Goal: Information Seeking & Learning: Learn about a topic

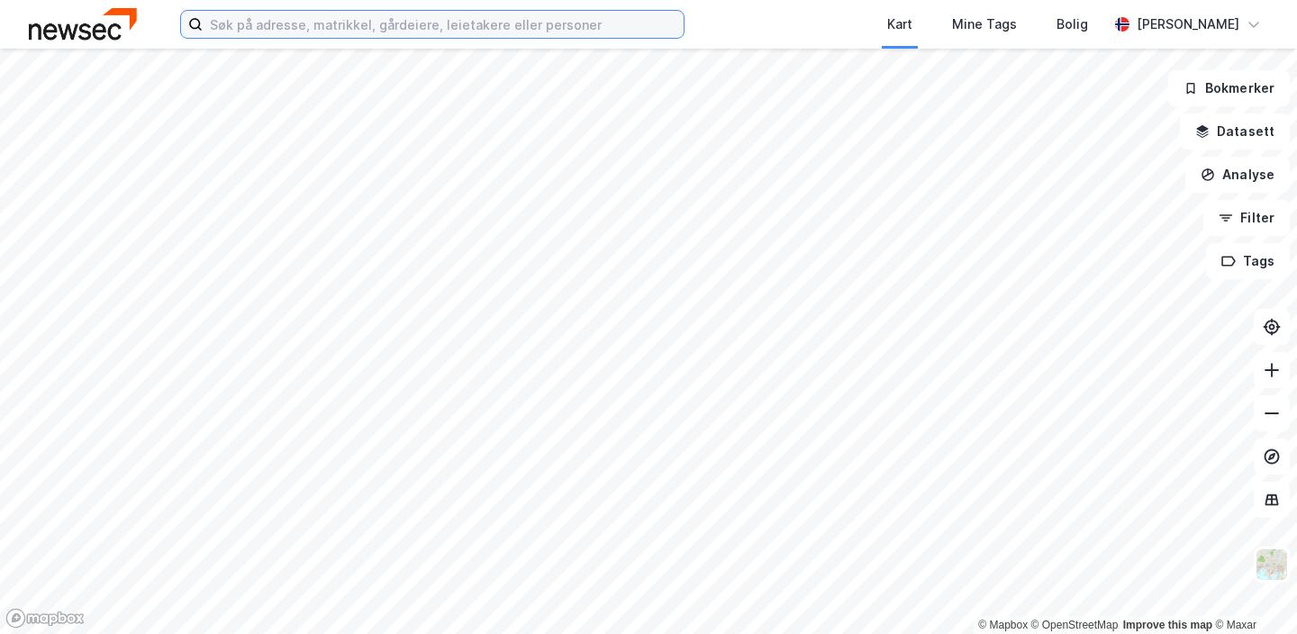
click at [378, 24] on input at bounding box center [443, 24] width 481 height 27
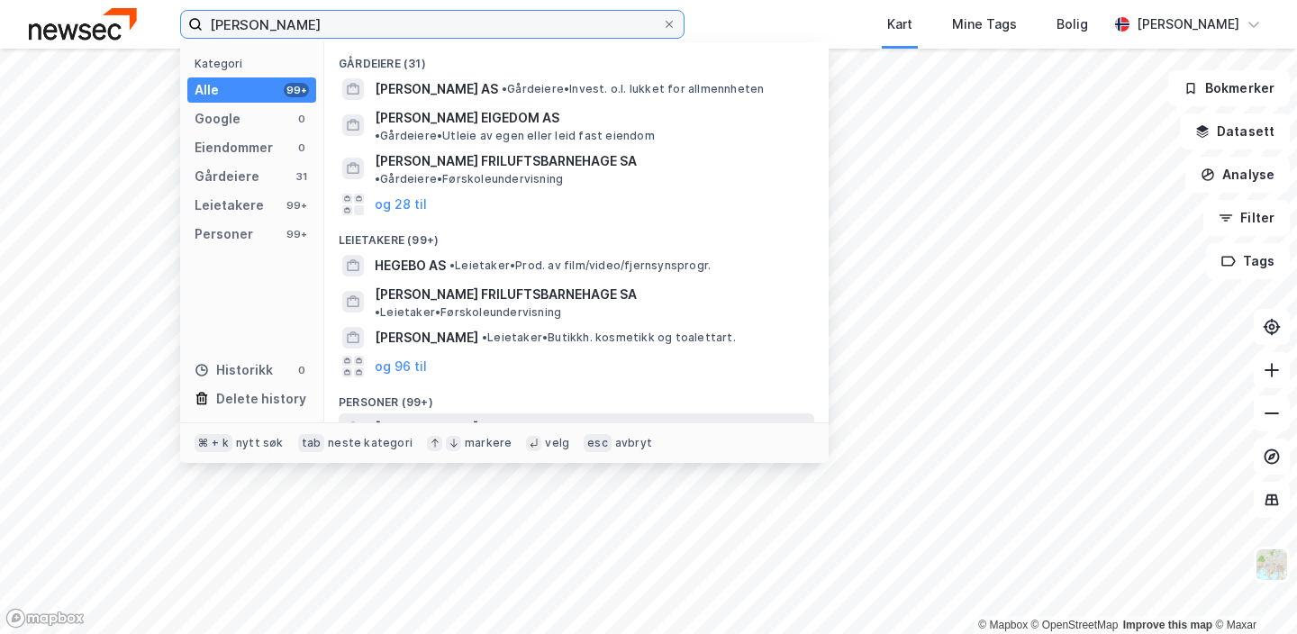
type input "[PERSON_NAME]"
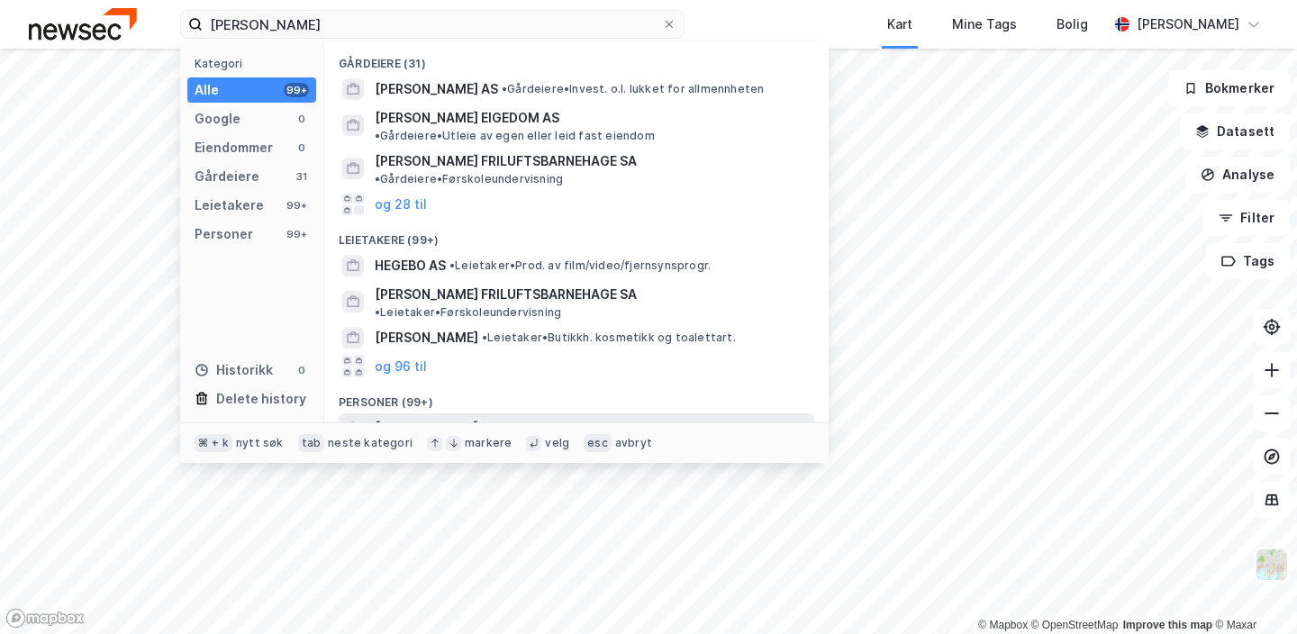
click at [460, 417] on span "[PERSON_NAME]" at bounding box center [427, 428] width 104 height 22
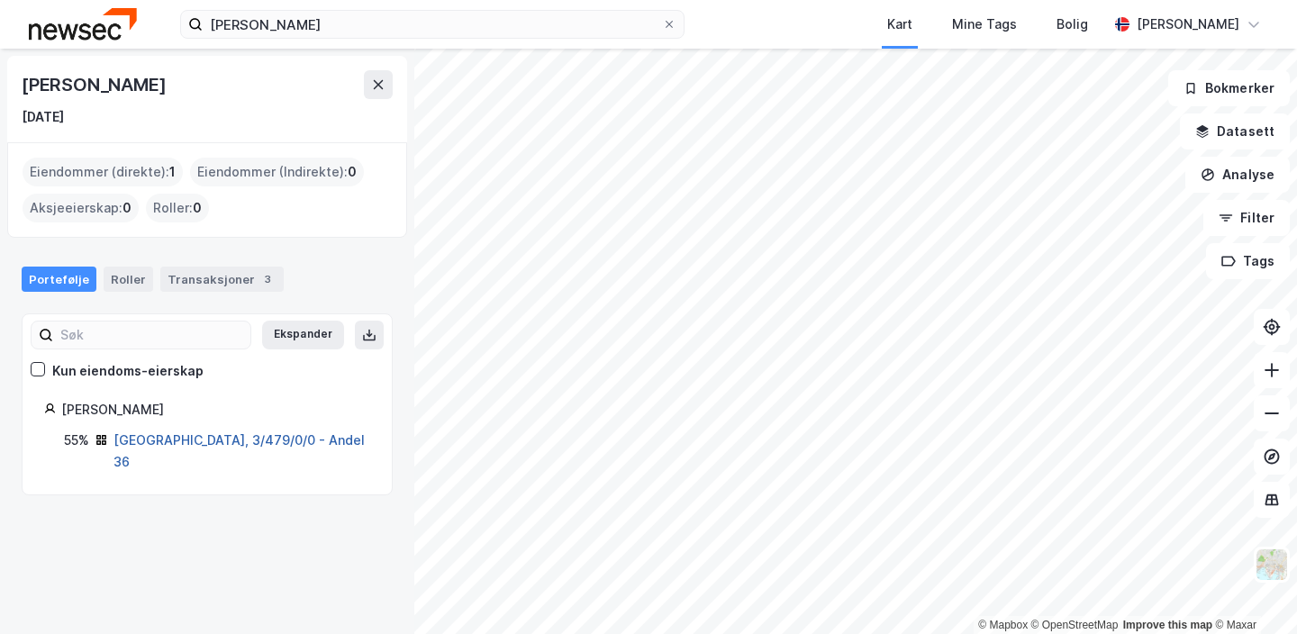
click at [205, 440] on link "[GEOGRAPHIC_DATA], 3/479/0/0 - Andel 36" at bounding box center [238, 450] width 251 height 37
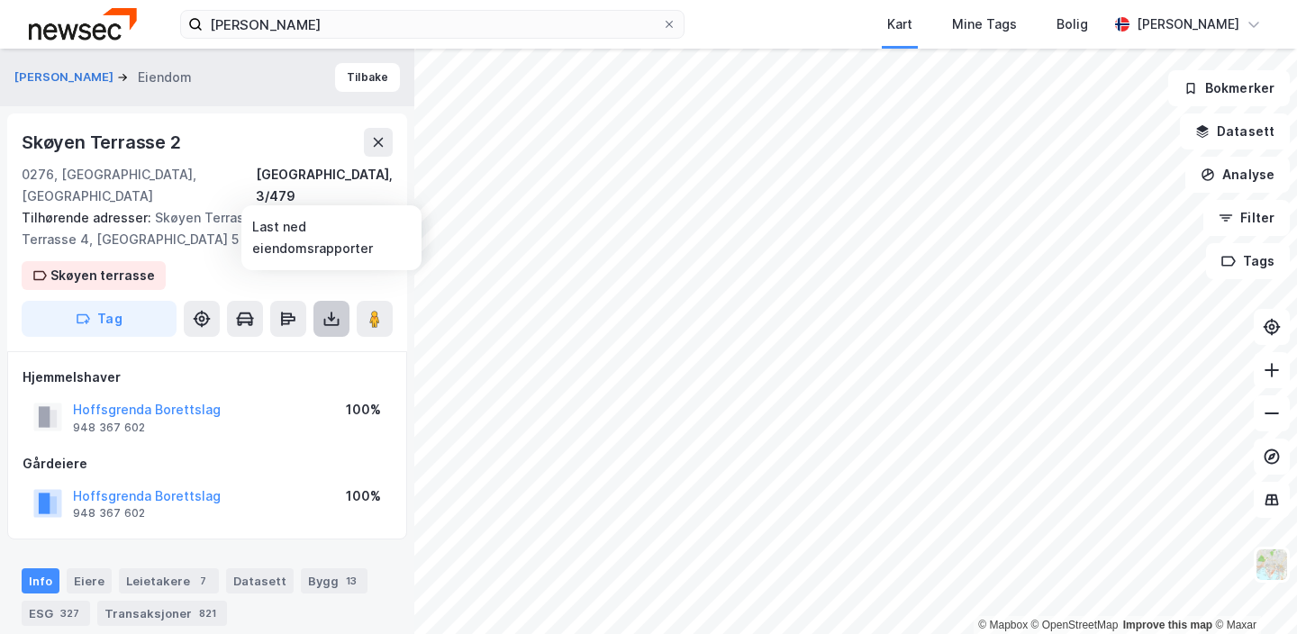
click at [326, 310] on icon at bounding box center [331, 319] width 18 height 18
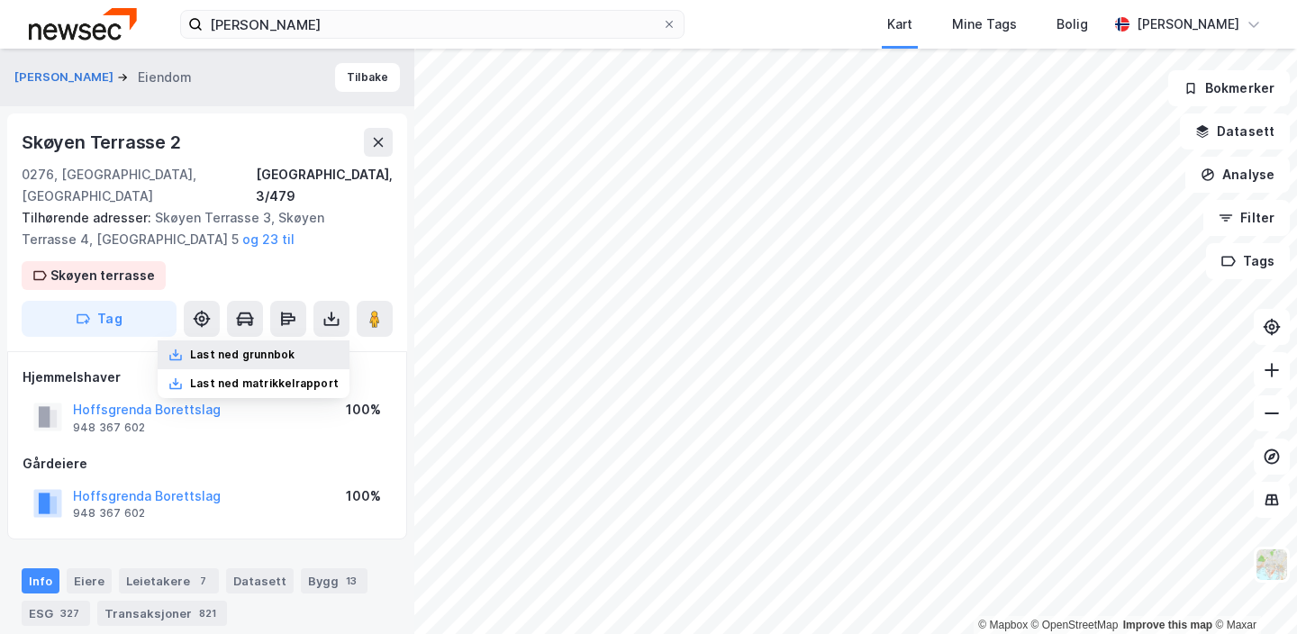
click at [281, 348] on div "Last ned grunnbok" at bounding box center [242, 355] width 104 height 14
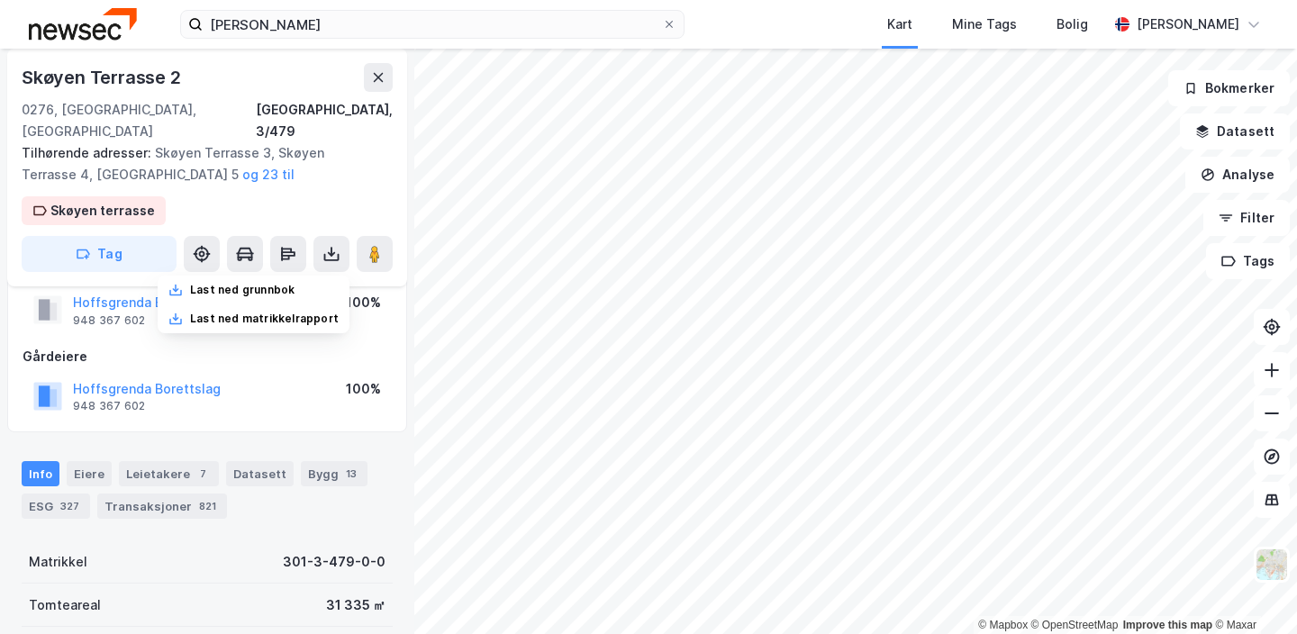
scroll to position [137, 0]
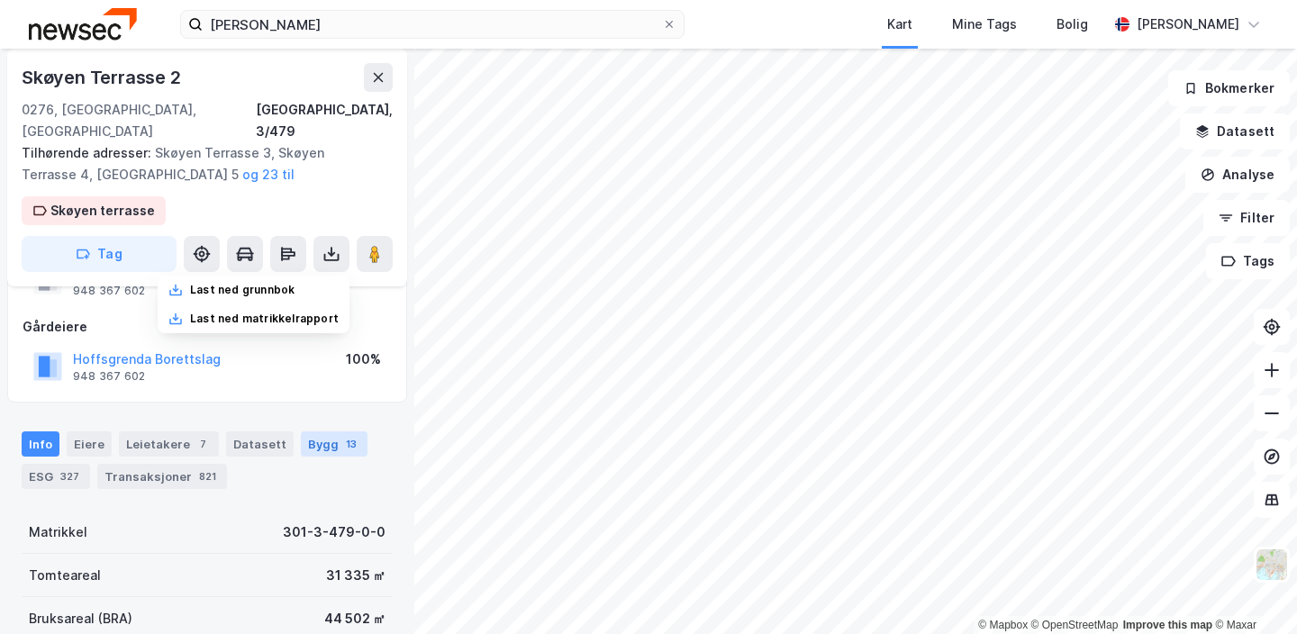
click at [321, 431] on div "Bygg 13" at bounding box center [334, 443] width 67 height 25
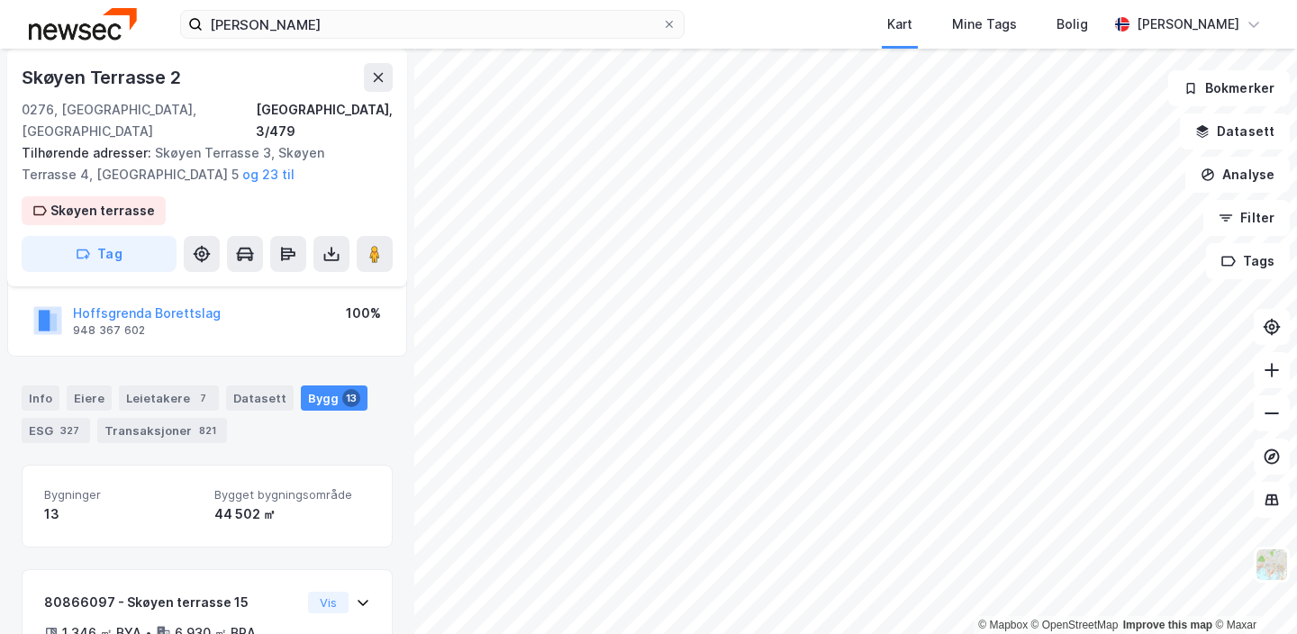
scroll to position [182, 0]
click at [37, 386] on div "Info" at bounding box center [41, 398] width 38 height 25
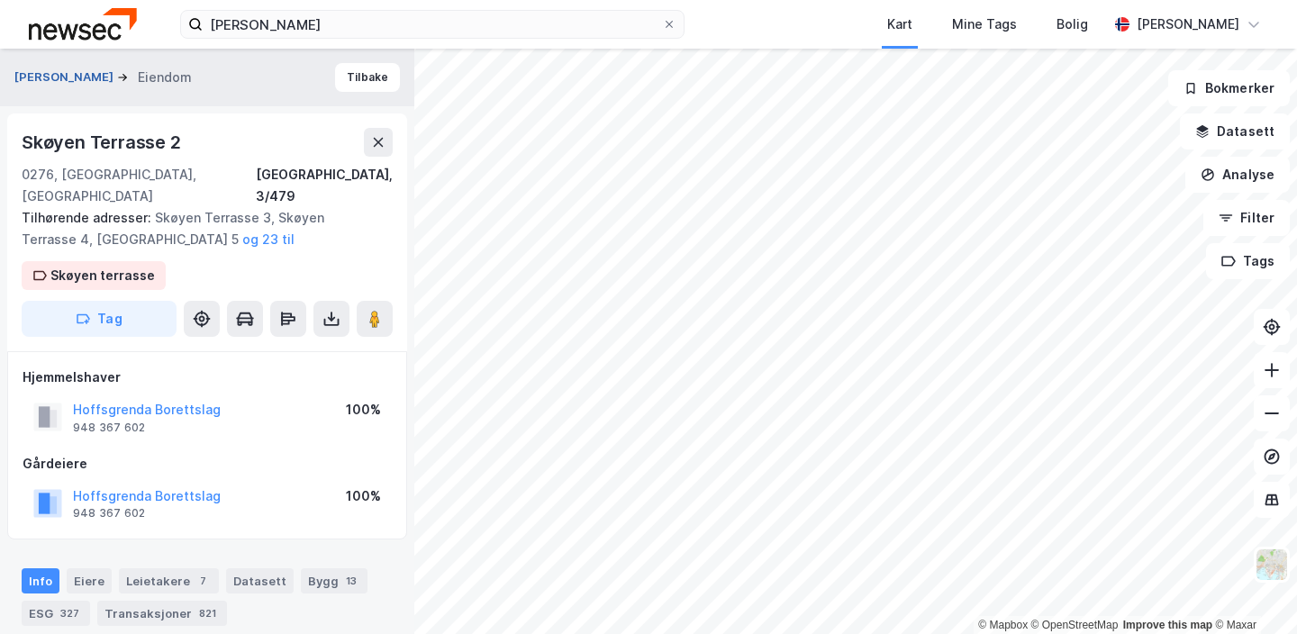
click at [117, 80] on button "[PERSON_NAME]" at bounding box center [65, 77] width 103 height 18
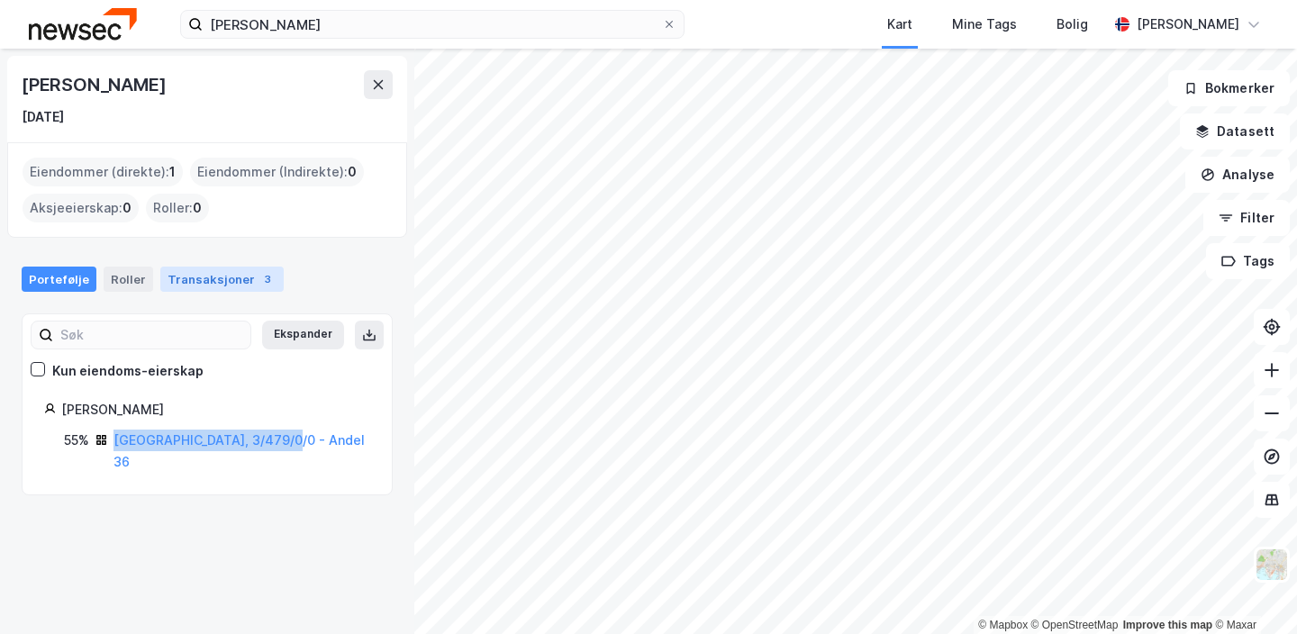
click at [213, 279] on div "Transaksjoner 3" at bounding box center [221, 279] width 123 height 25
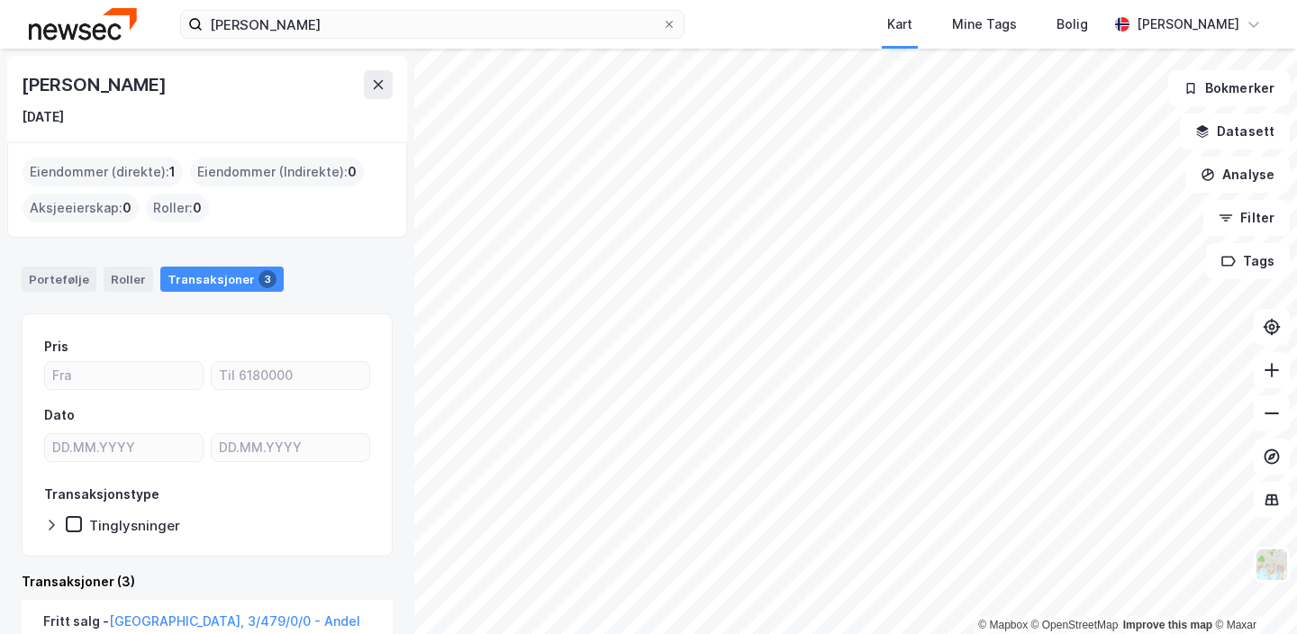
click at [104, 164] on div "Eiendommer (direkte) : 1" at bounding box center [103, 172] width 160 height 29
click at [57, 271] on div "Portefølje" at bounding box center [59, 279] width 75 height 25
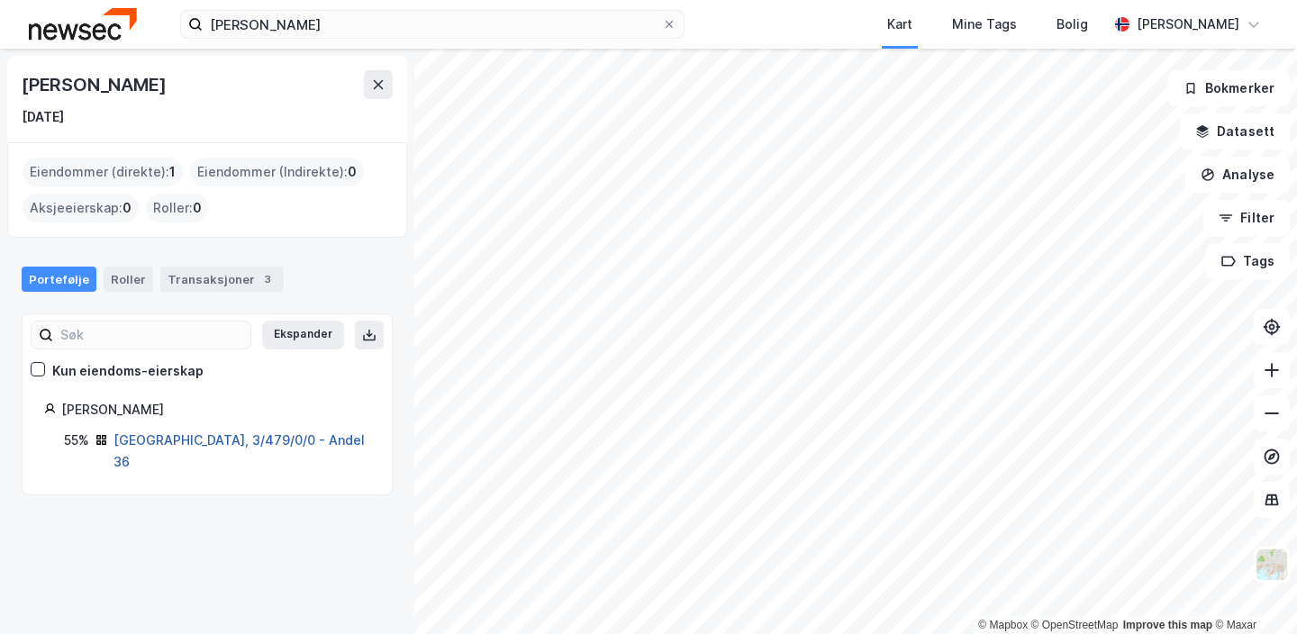
click at [265, 438] on link "[GEOGRAPHIC_DATA], 3/479/0/0 - Andel 36" at bounding box center [238, 450] width 251 height 37
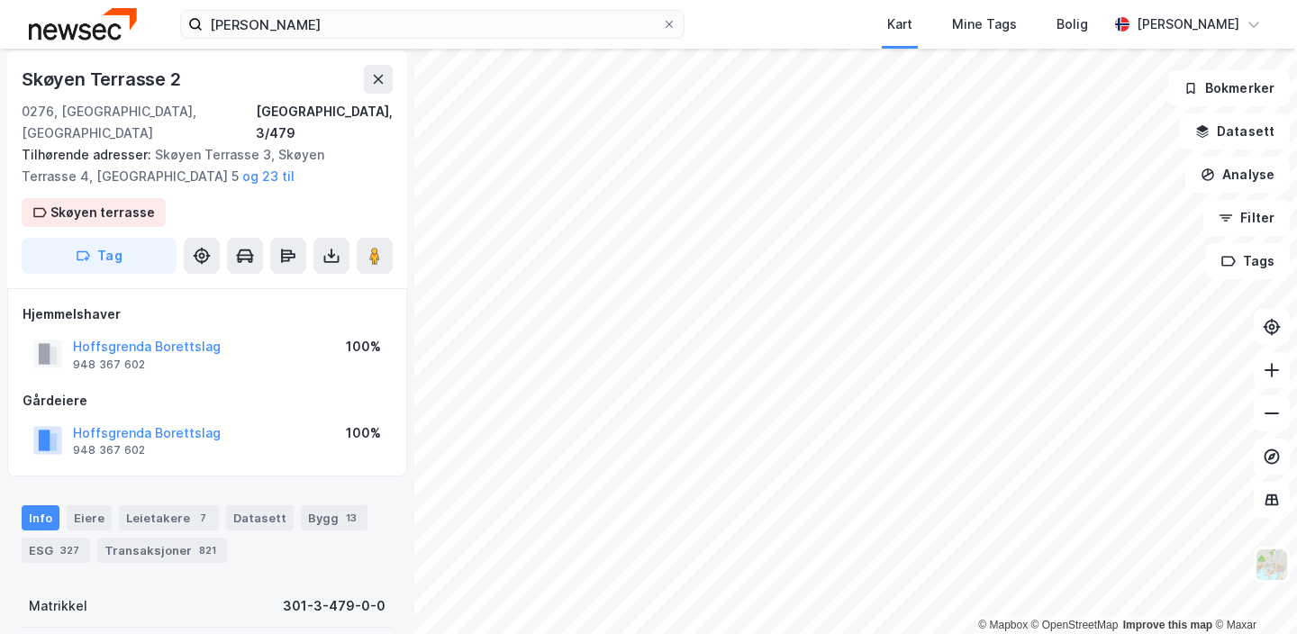
scroll to position [59, 0]
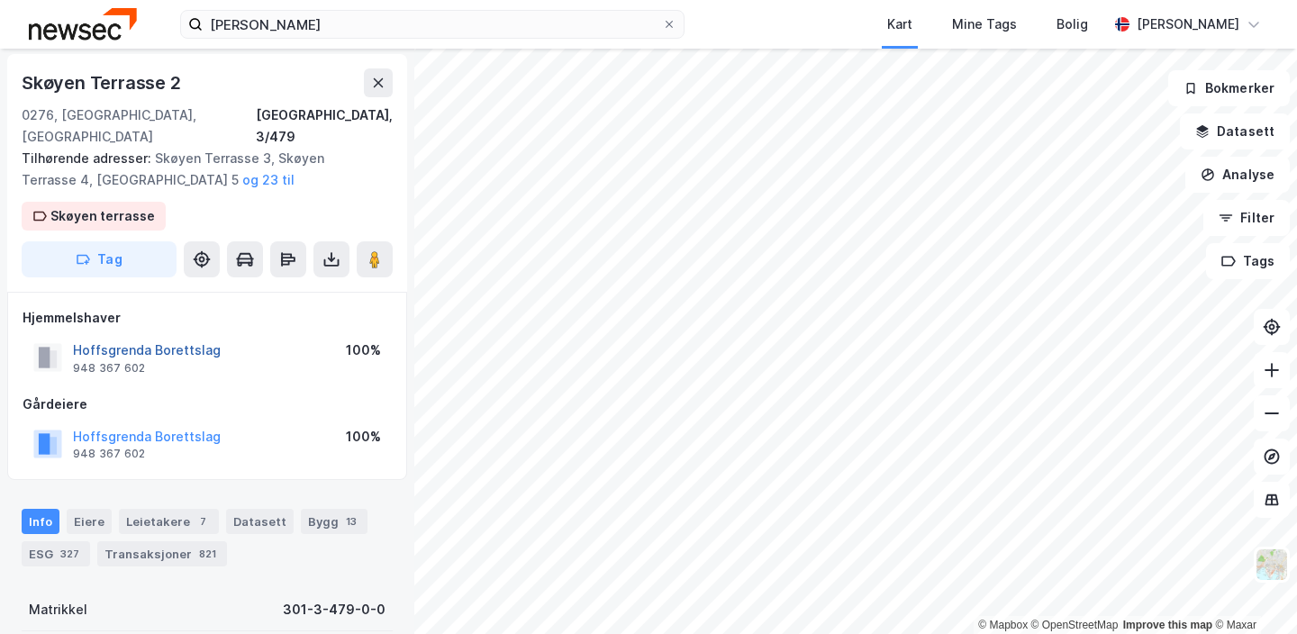
click at [0, 0] on button "Hoffsgrenda Borettslag" at bounding box center [0, 0] width 0 height 0
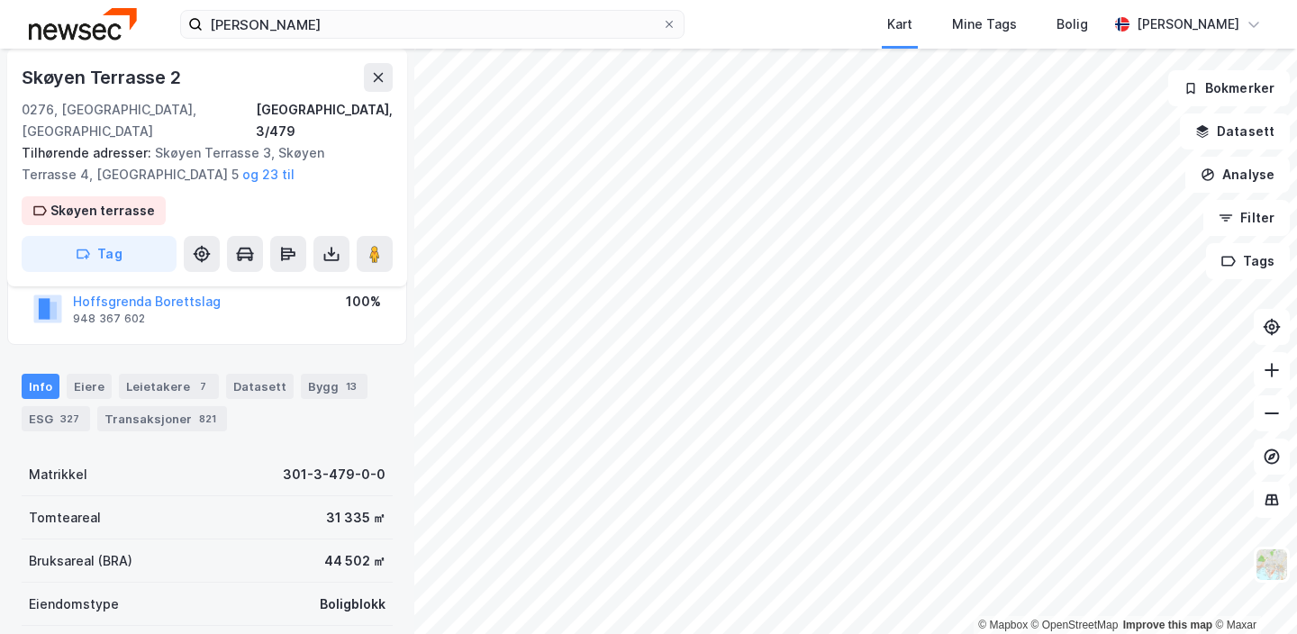
scroll to position [205, 0]
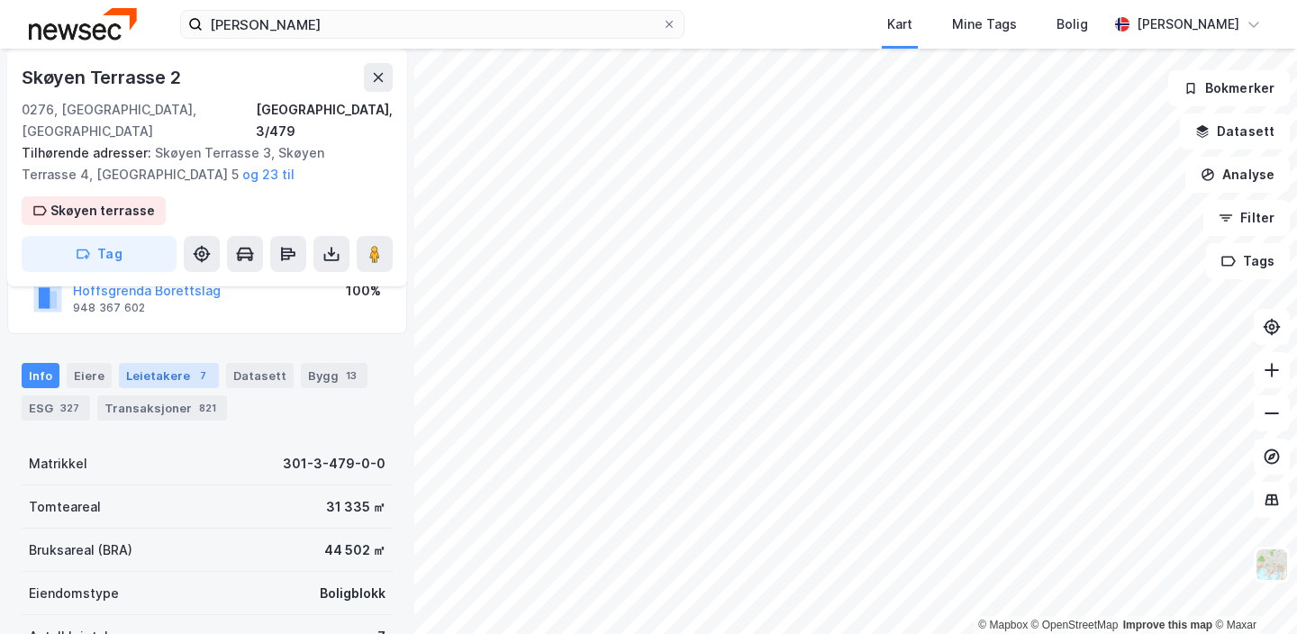
click at [164, 363] on div "Leietakere 7" at bounding box center [169, 375] width 100 height 25
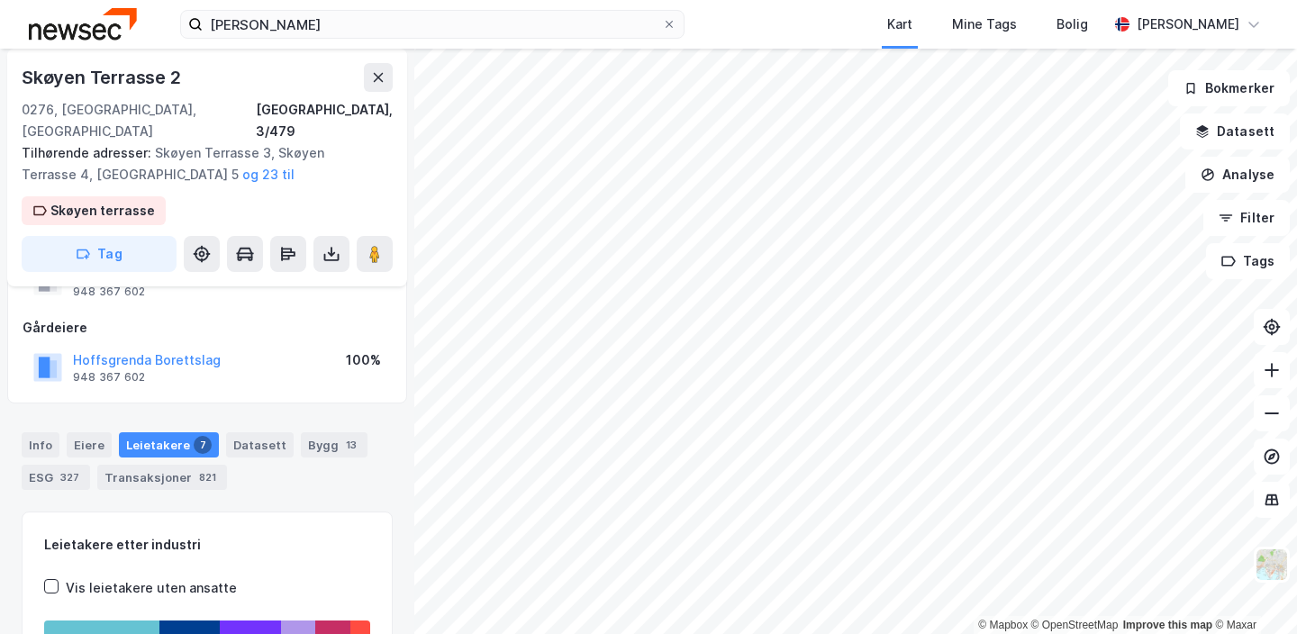
scroll to position [134, 0]
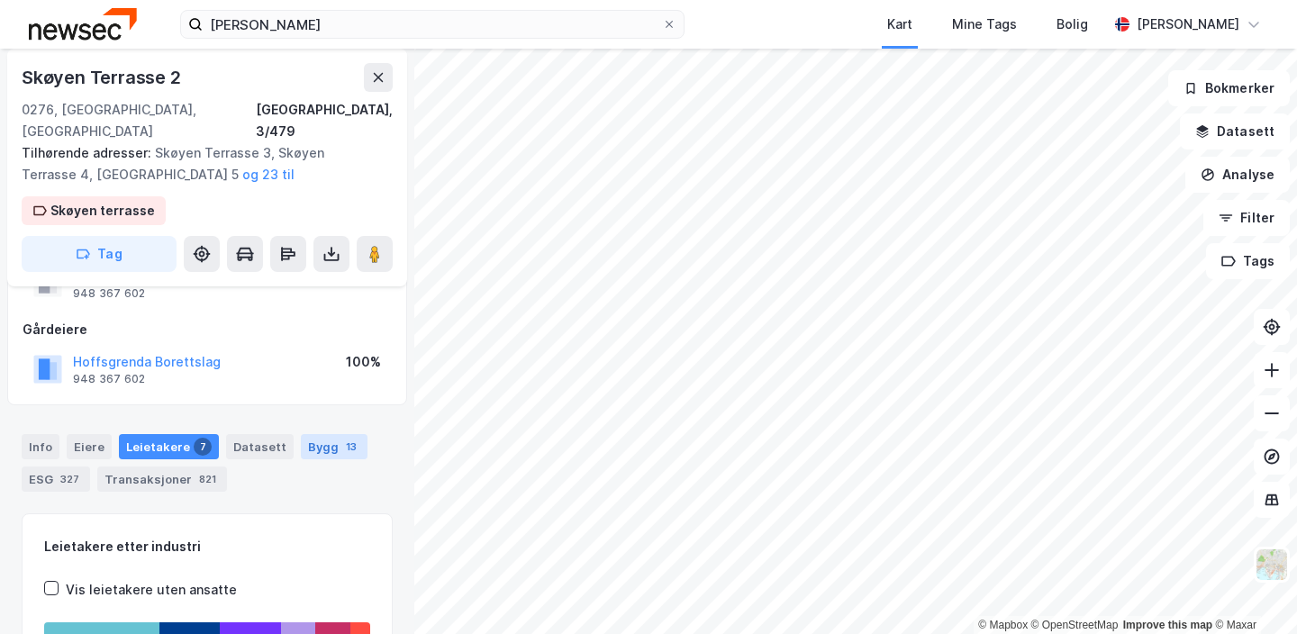
click at [342, 438] on div "13" at bounding box center [351, 447] width 18 height 18
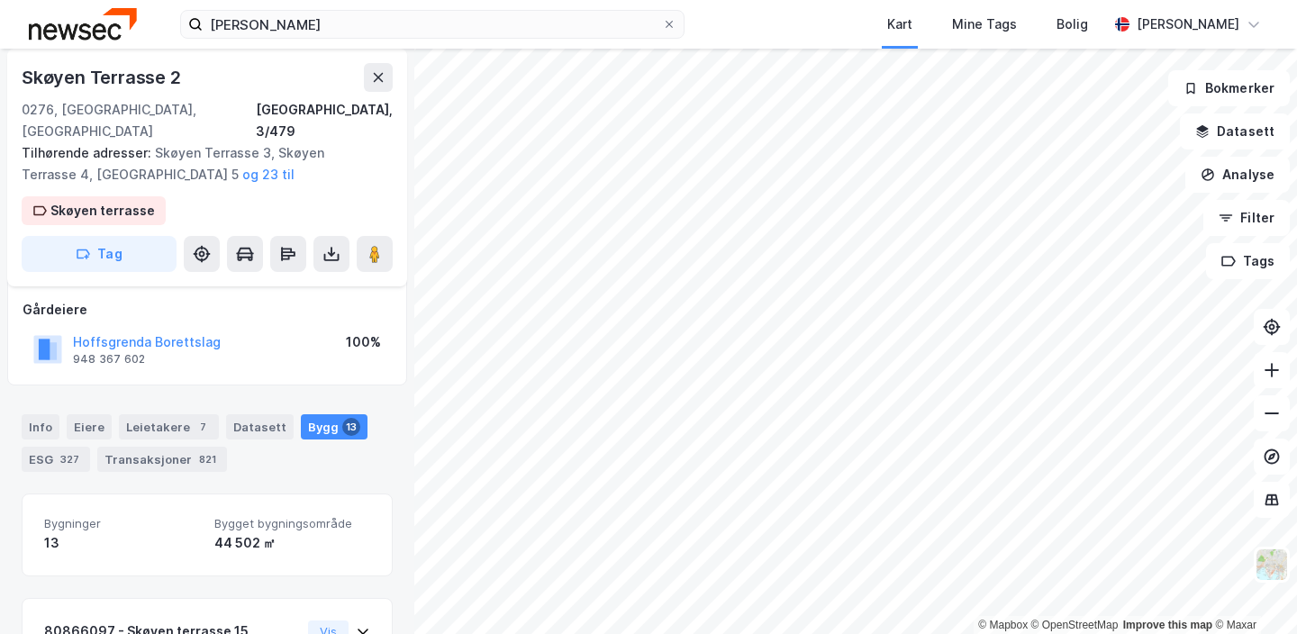
scroll to position [153, 0]
click at [87, 415] on div "Eiere" at bounding box center [89, 427] width 45 height 25
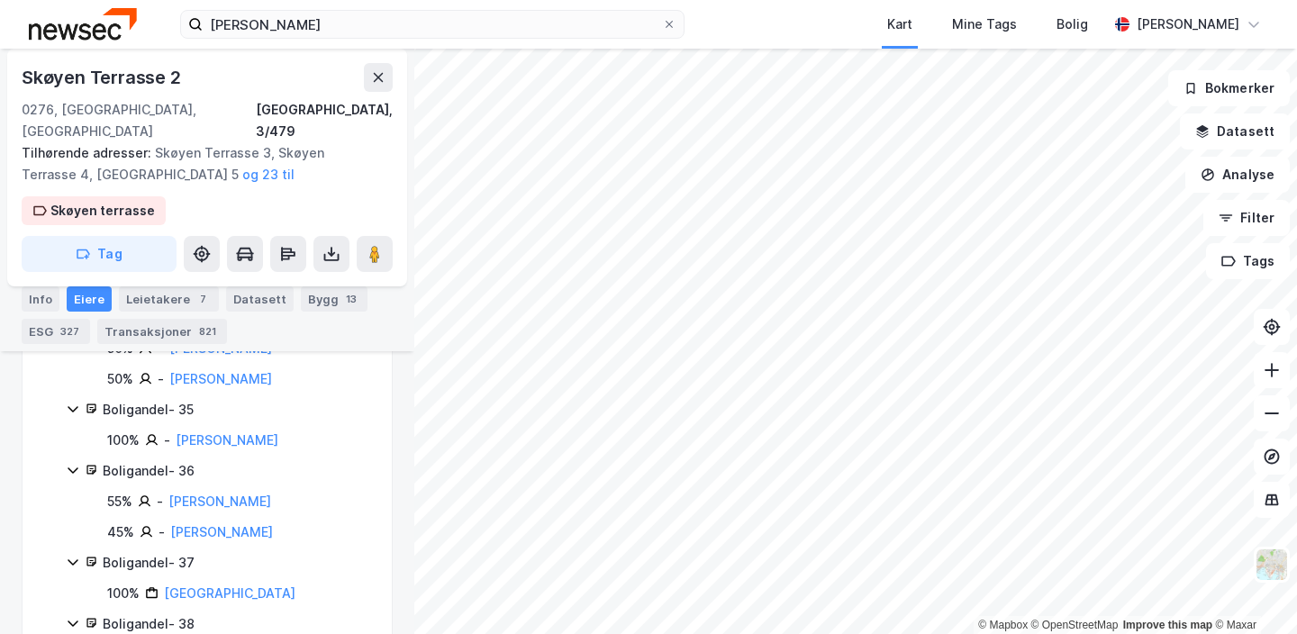
scroll to position [2931, 0]
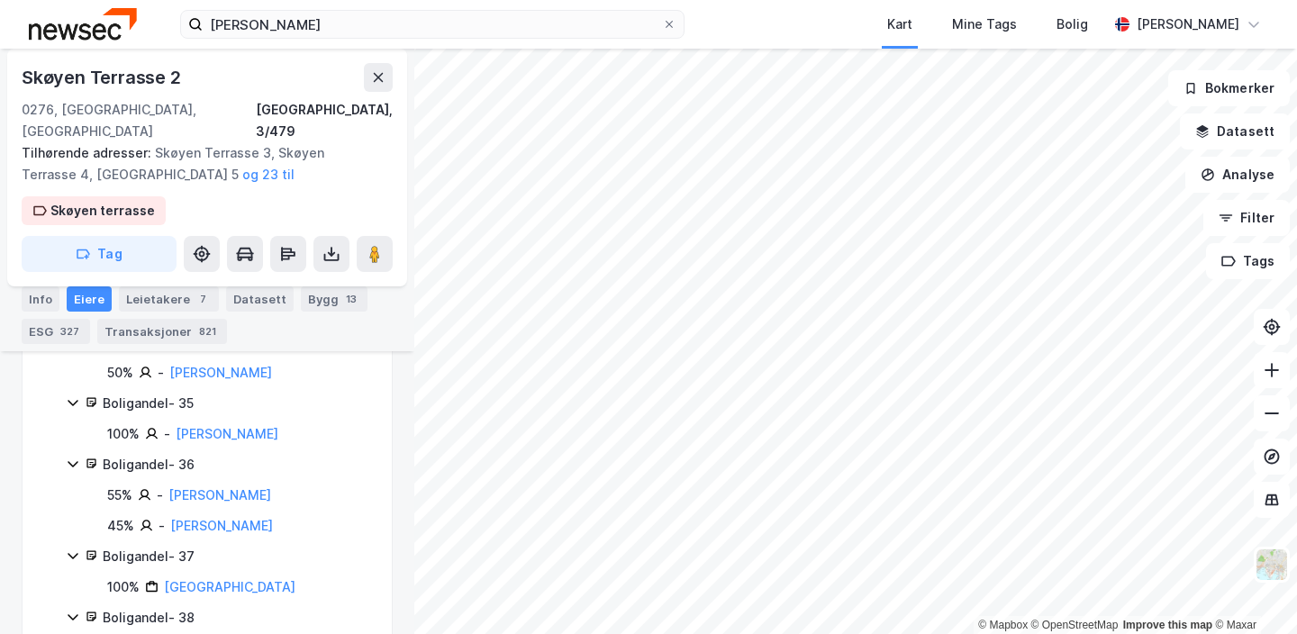
click at [168, 454] on div "Boligandel - 36" at bounding box center [237, 465] width 268 height 22
click at [228, 487] on link "[PERSON_NAME]" at bounding box center [219, 494] width 103 height 15
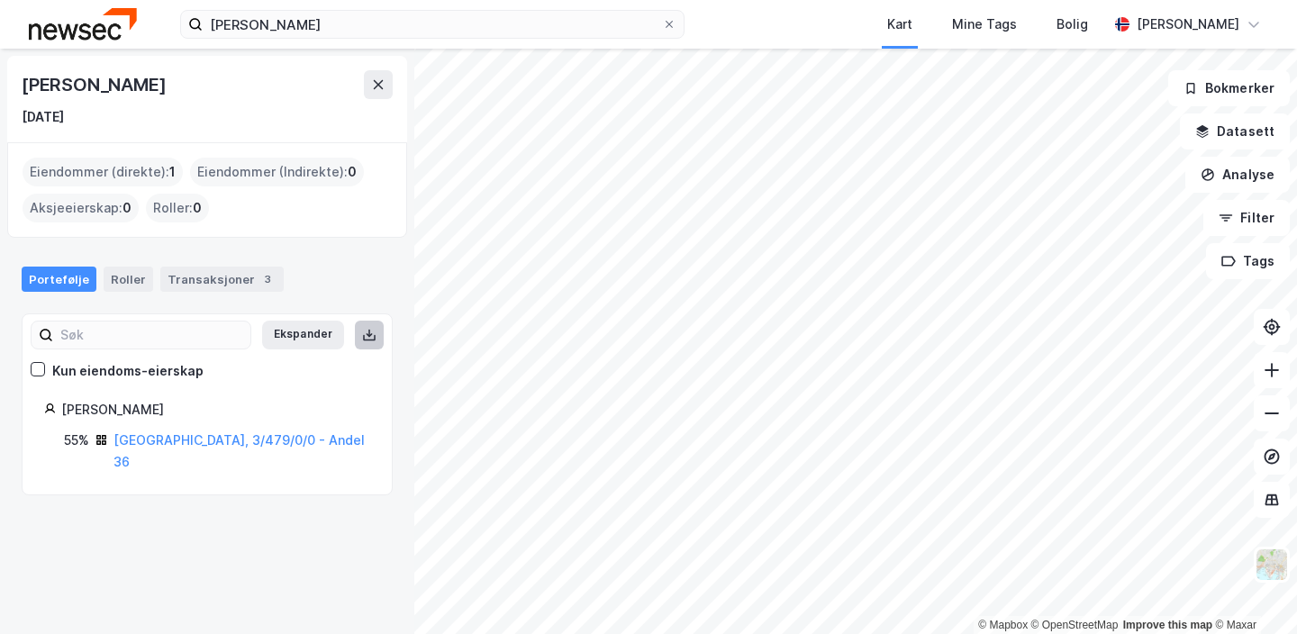
click at [376, 334] on icon at bounding box center [369, 335] width 14 height 14
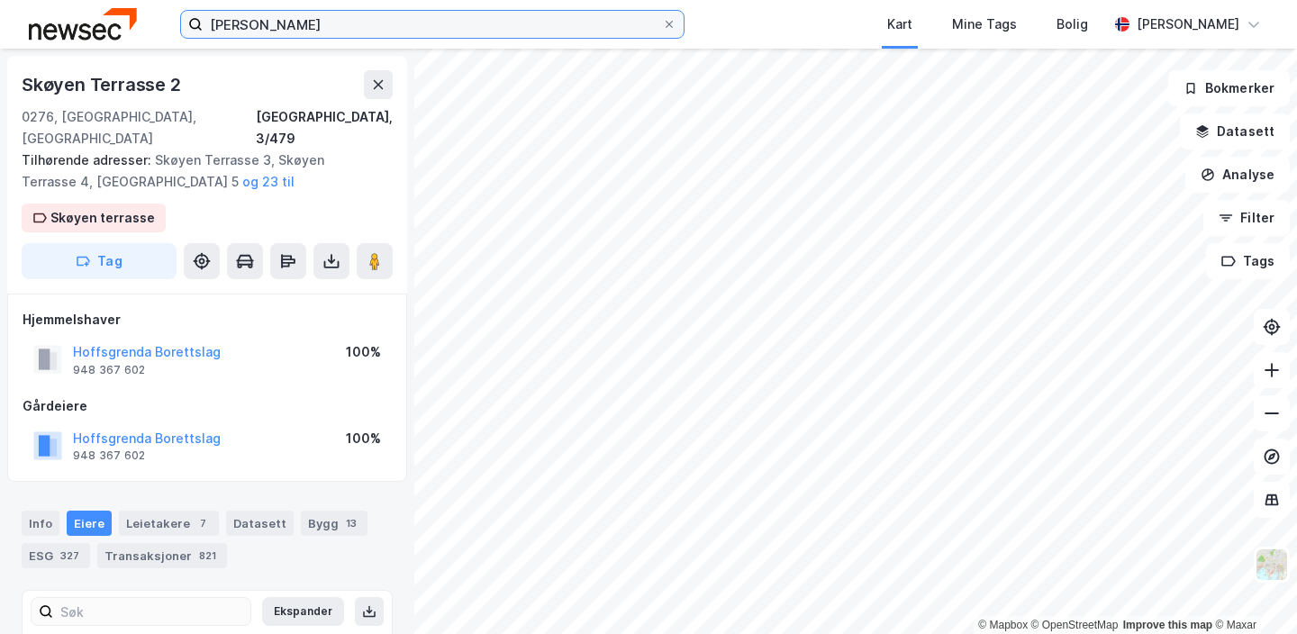
click at [380, 29] on input "[PERSON_NAME]" at bounding box center [432, 24] width 459 height 27
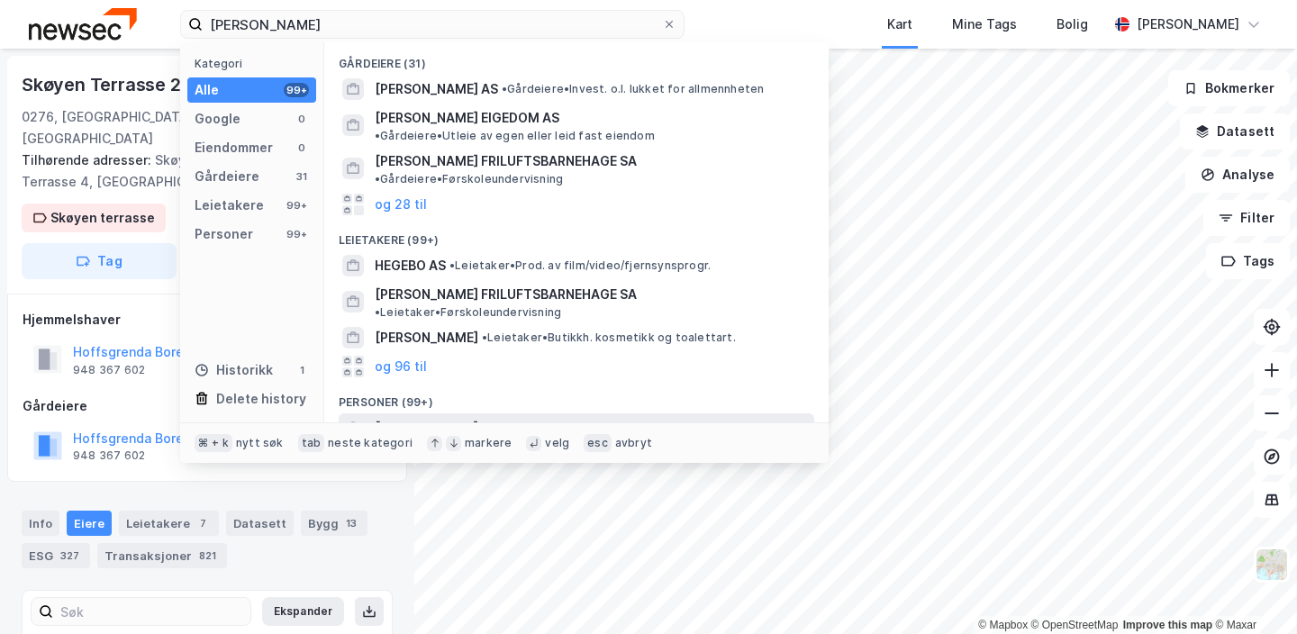
click at [477, 417] on span "[PERSON_NAME]" at bounding box center [427, 428] width 104 height 22
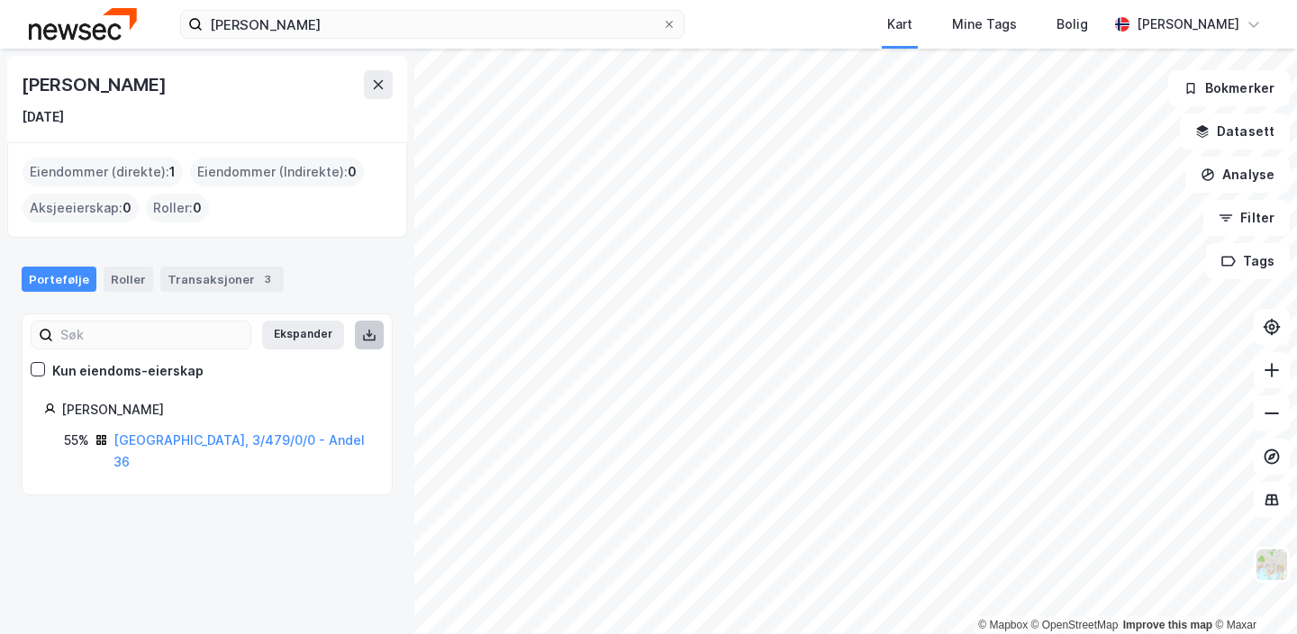
click at [364, 335] on icon at bounding box center [369, 338] width 13 height 6
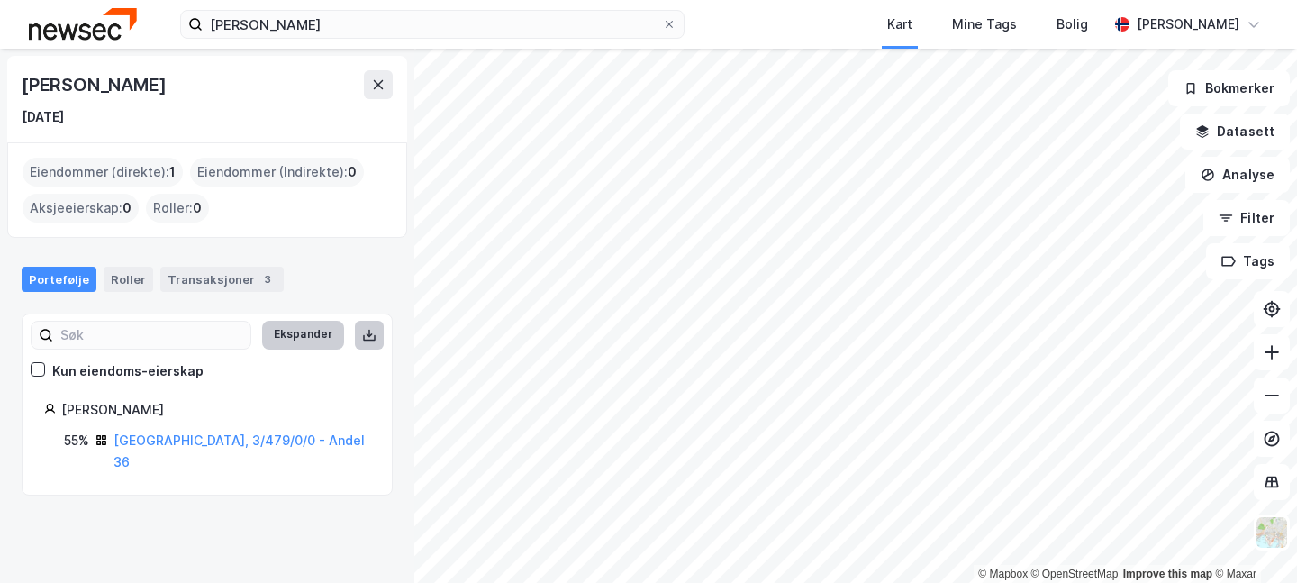
click at [323, 337] on button "Ekspander" at bounding box center [303, 335] width 82 height 29
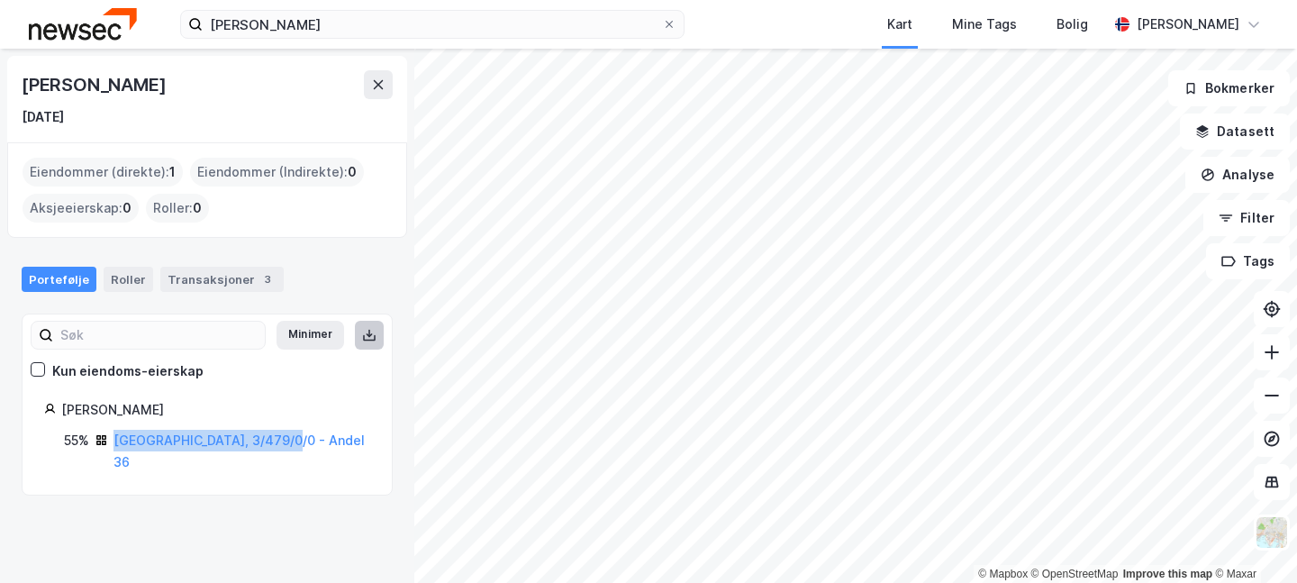
click at [101, 437] on icon at bounding box center [98, 437] width 5 height 5
click at [224, 284] on div "Transaksjoner 3" at bounding box center [221, 279] width 123 height 25
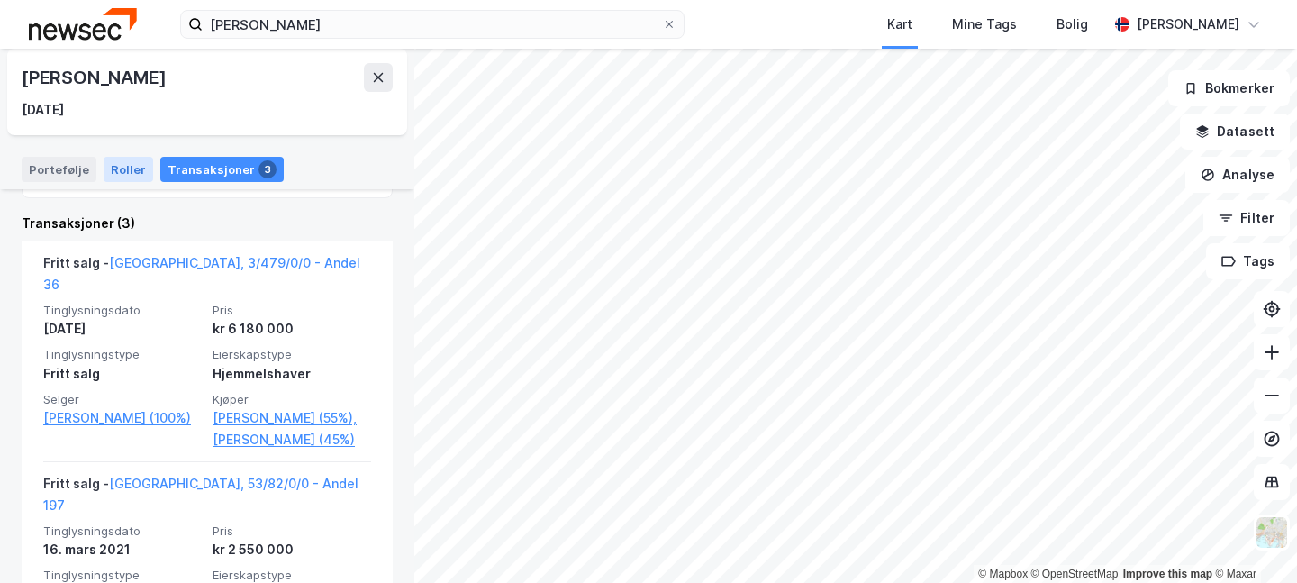
scroll to position [350, 0]
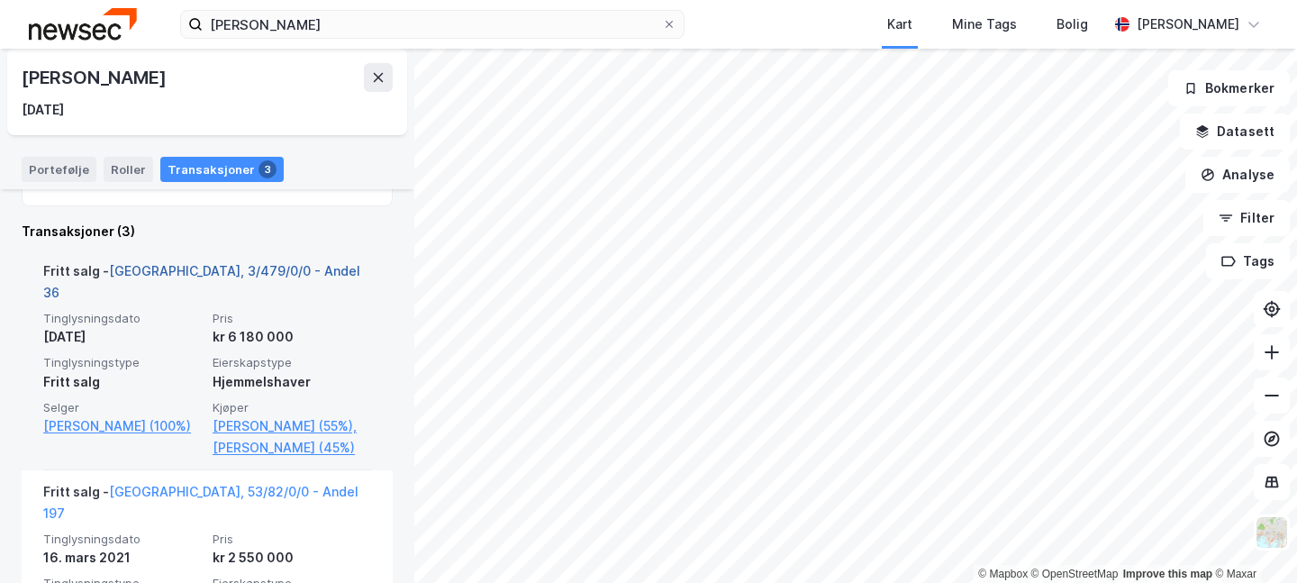
click at [186, 268] on link "[GEOGRAPHIC_DATA], 3/479/0/0 - Andel 36" at bounding box center [201, 281] width 317 height 37
